Goal: Go to known website: Access a specific website the user already knows

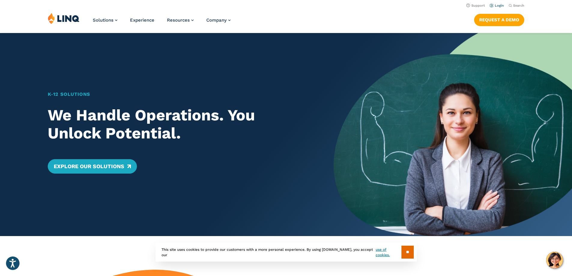
click at [499, 4] on link "Login" at bounding box center [496, 6] width 14 height 4
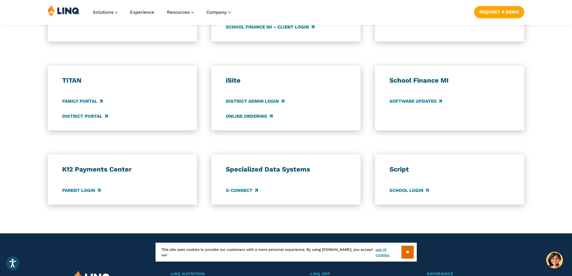
scroll to position [420, 0]
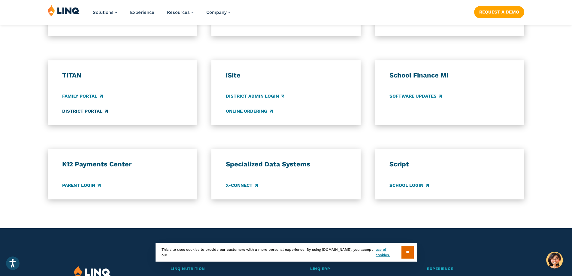
click at [96, 111] on link "District Portal" at bounding box center [85, 111] width 46 height 7
